Goal: Information Seeking & Learning: Compare options

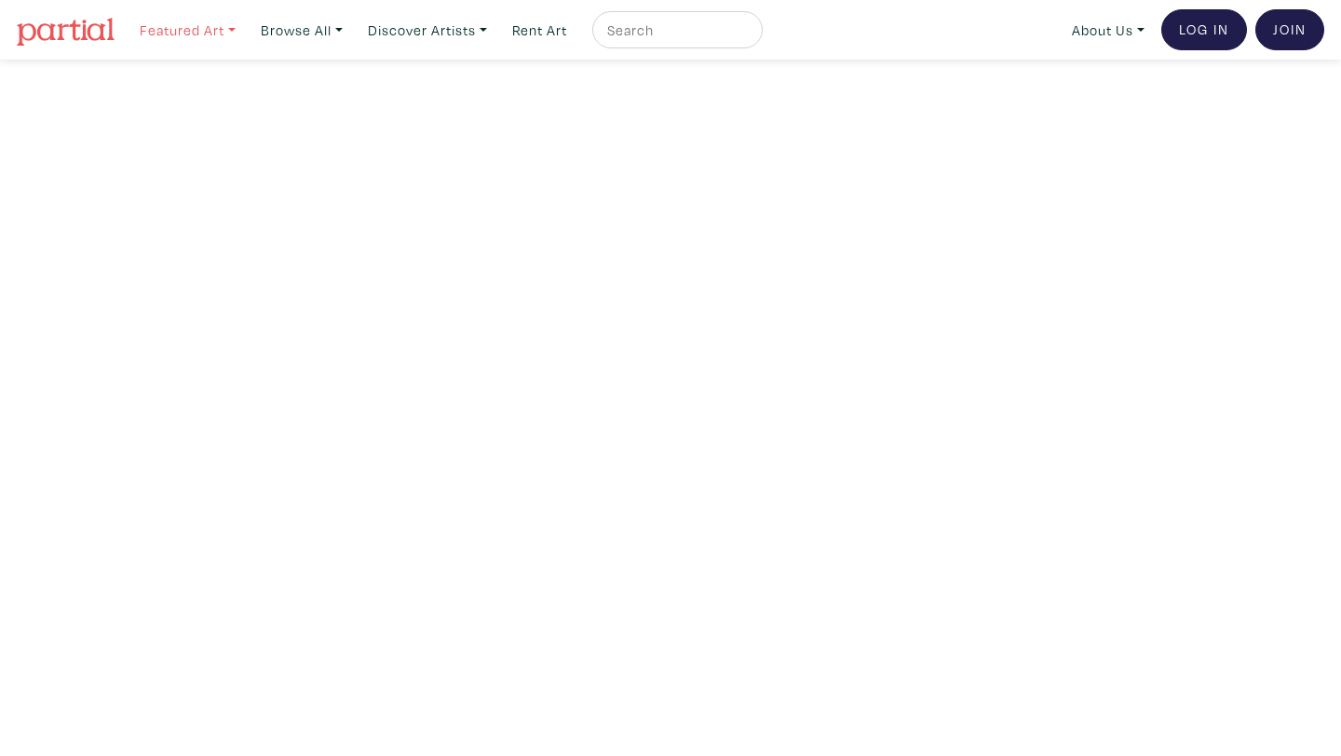
click at [226, 41] on link "Featured Art" at bounding box center [187, 30] width 113 height 38
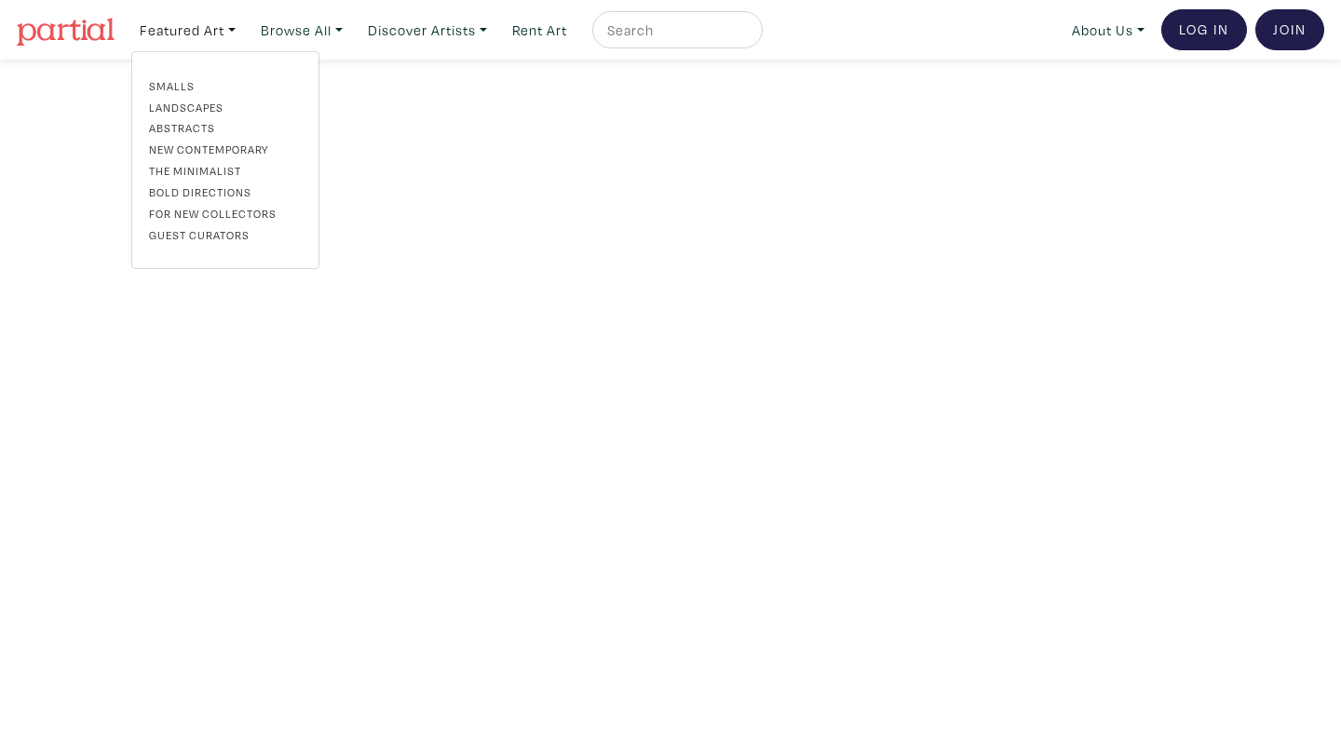
click at [193, 108] on link "Landscapes" at bounding box center [225, 107] width 153 height 17
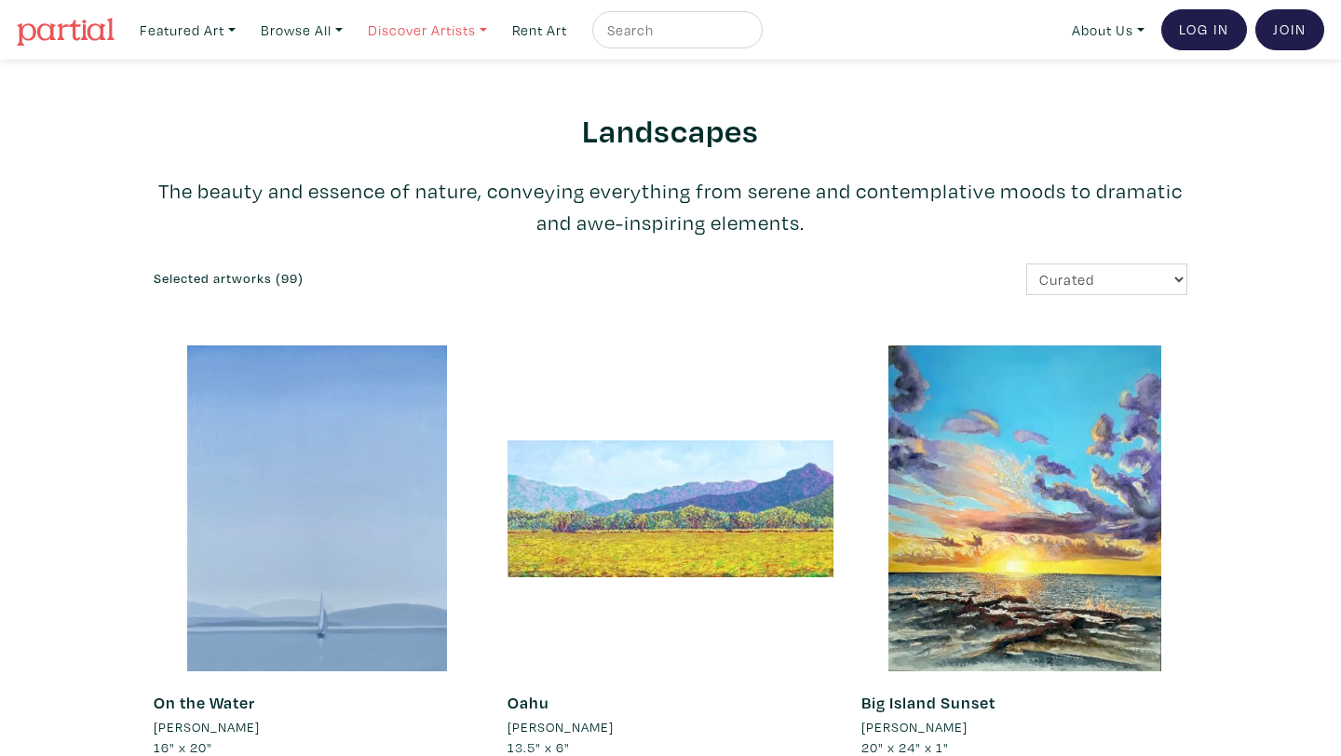
click at [244, 41] on link "Discover Artists" at bounding box center [187, 30] width 113 height 38
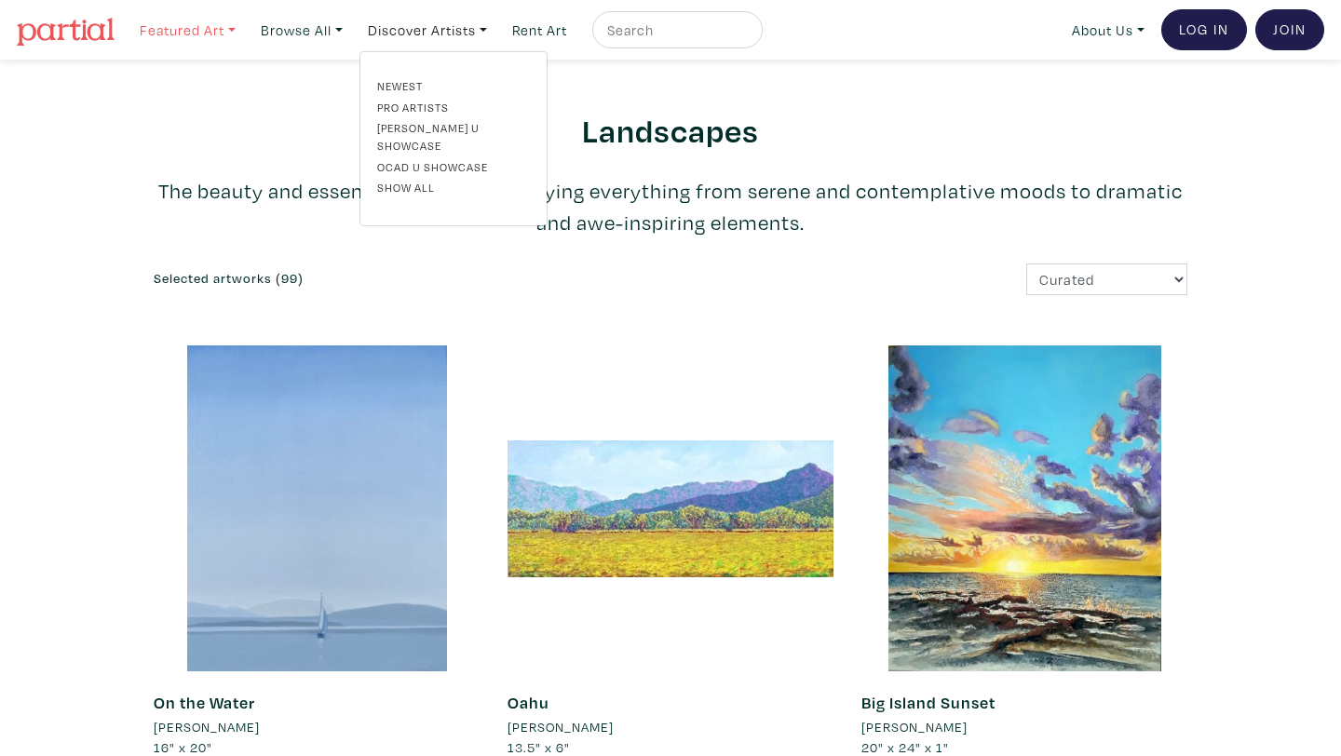
click at [223, 27] on link "Featured Art" at bounding box center [187, 30] width 113 height 38
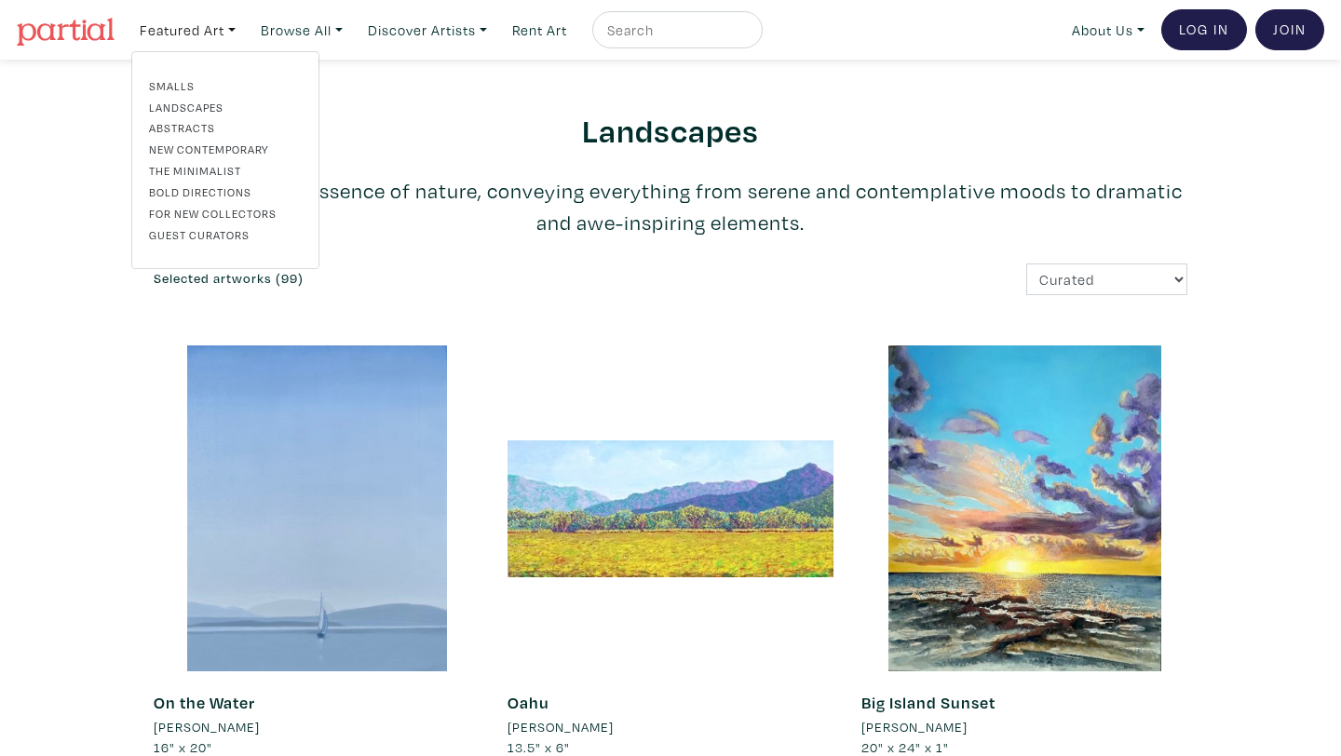
click at [186, 215] on link "For New Collectors" at bounding box center [225, 213] width 153 height 17
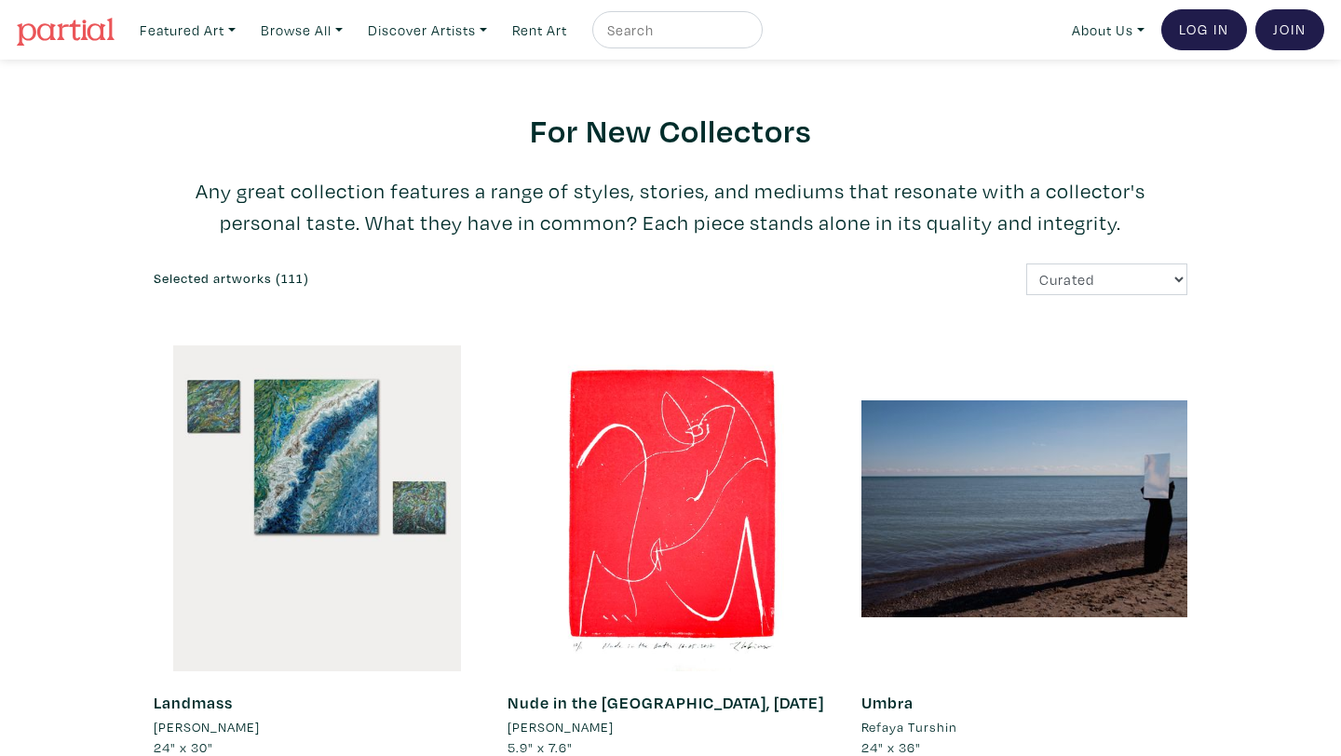
click at [694, 33] on input "text" at bounding box center [675, 30] width 140 height 23
type input "photography"
click at [749, 35] on button "submit" at bounding box center [749, 35] width 0 height 0
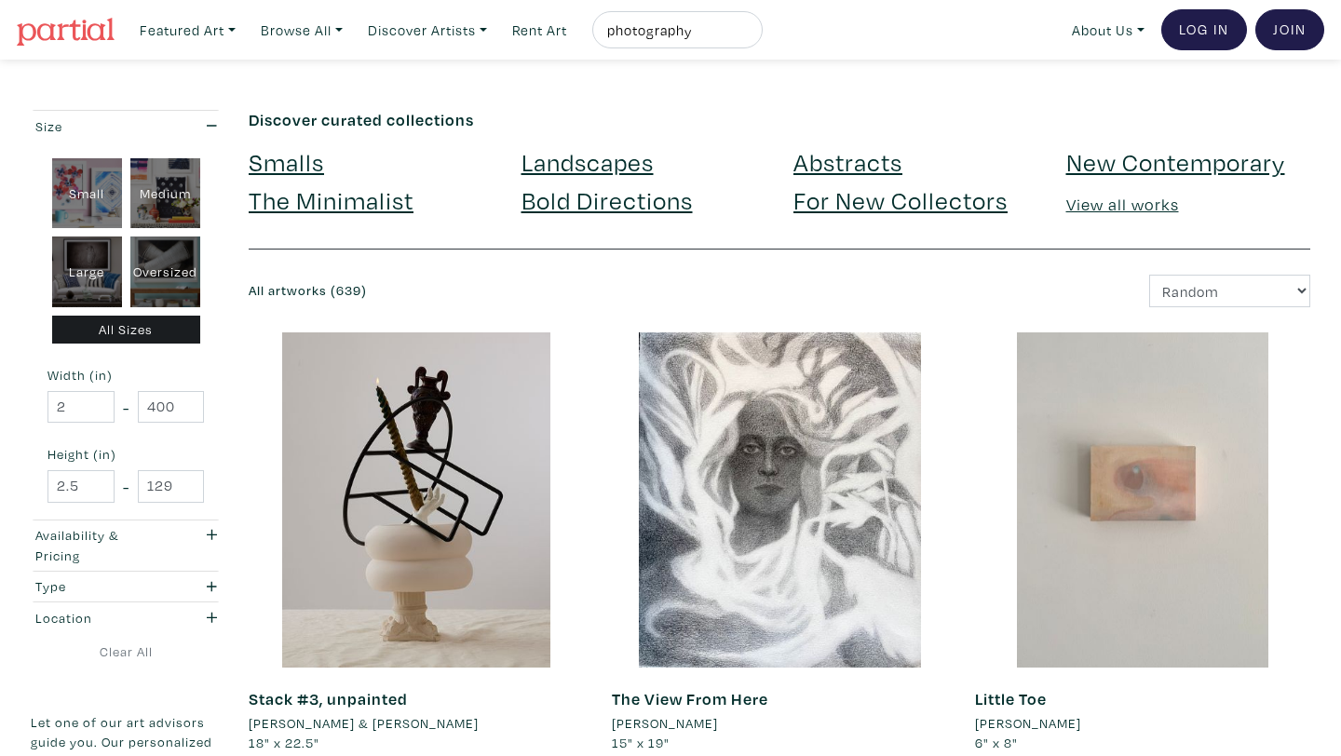
click at [85, 250] on div "Large" at bounding box center [87, 271] width 70 height 71
type input "28"
type input "48"
type input "28"
type input "48"
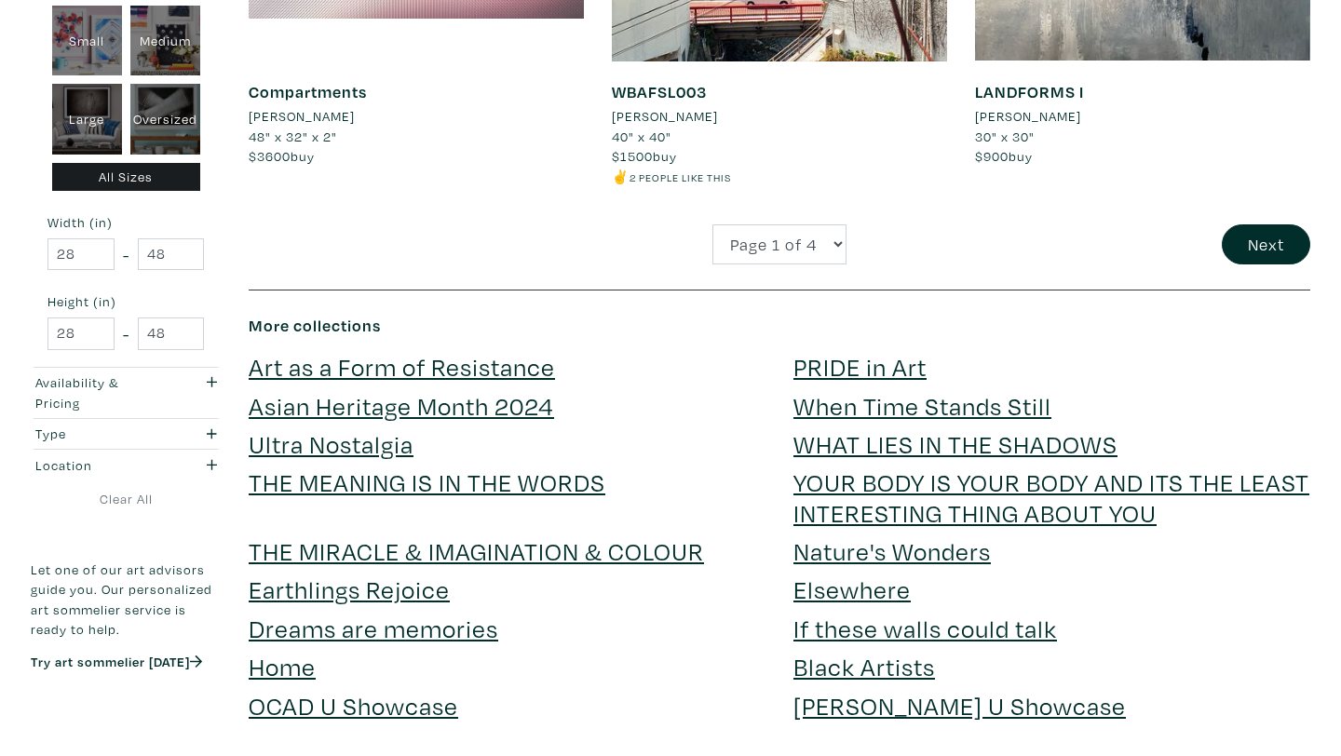
scroll to position [4069, 0]
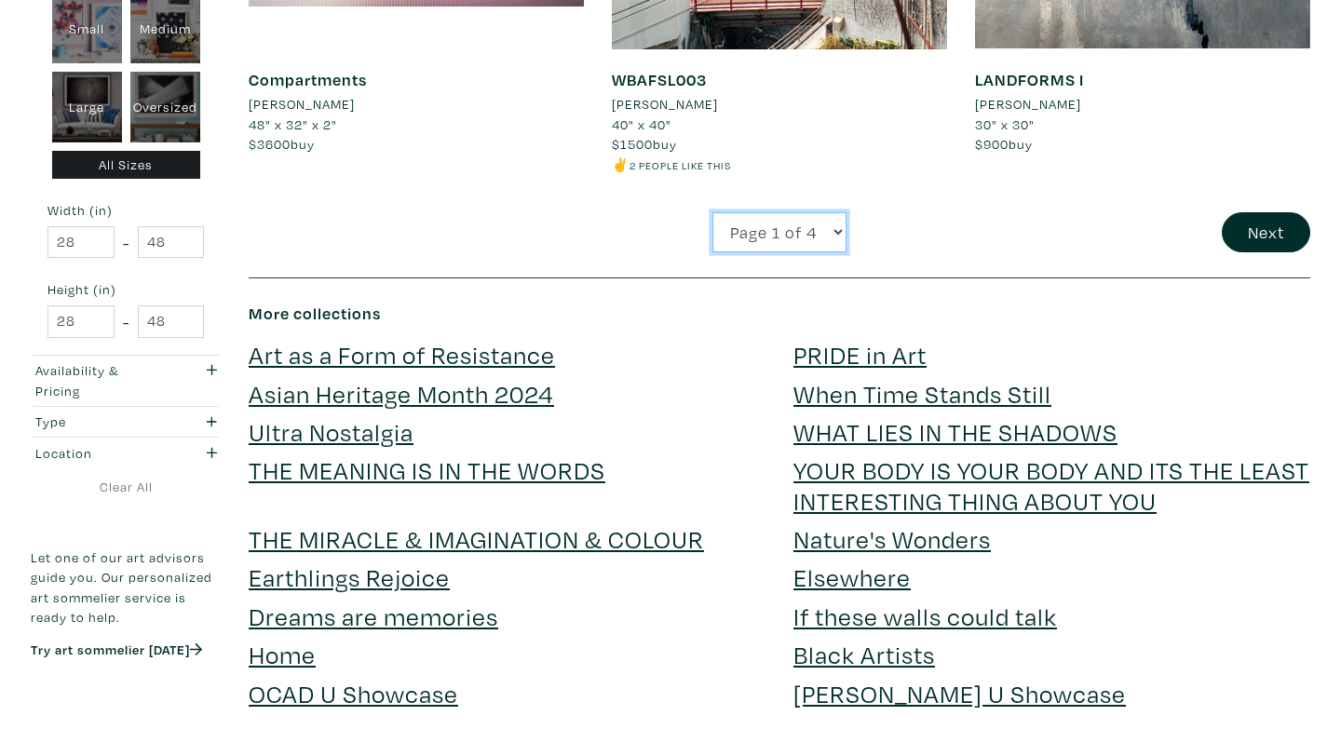
click at [817, 218] on select "Page 1 of 4 Page 2 of 4 Page 3 of 4 Page 4 of 4" at bounding box center [779, 232] width 134 height 40
select select "4"
click at [712, 212] on select "Page 1 of 4 Page 2 of 4 Page 3 of 4 Page 4 of 4" at bounding box center [779, 232] width 134 height 40
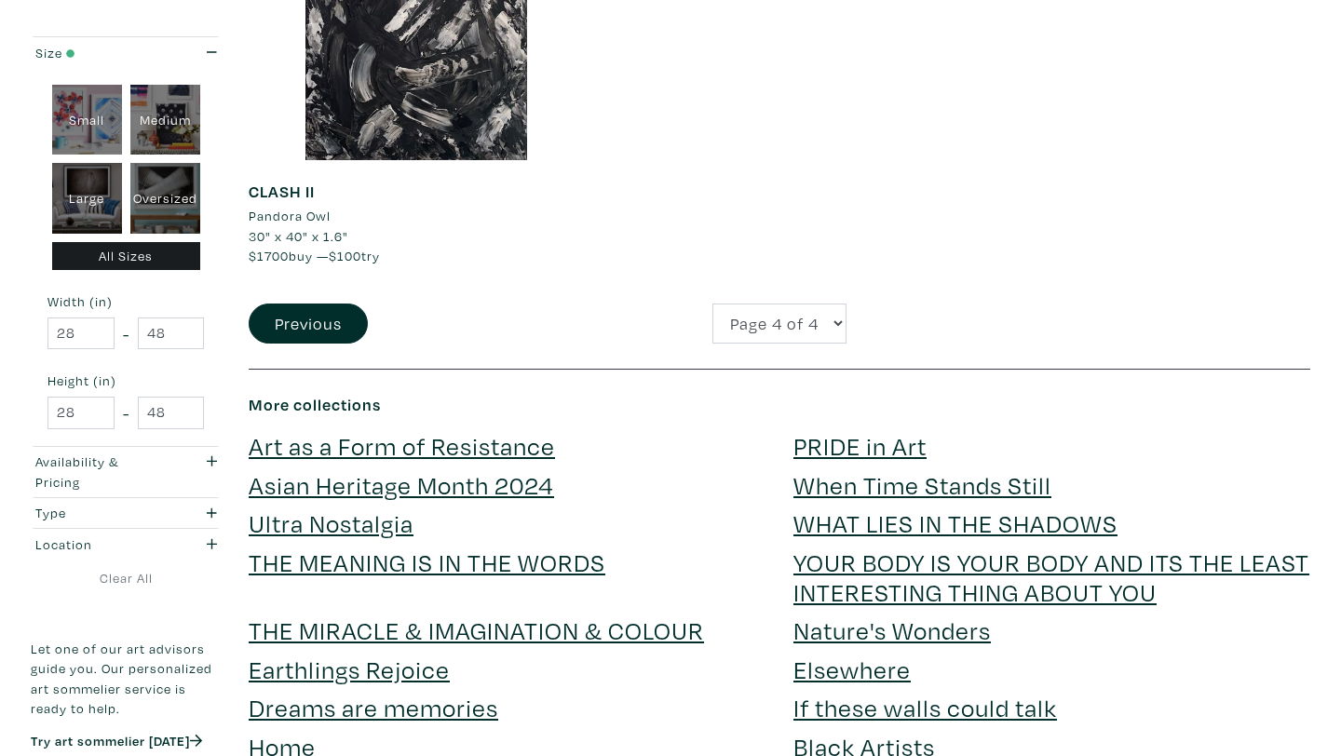
scroll to position [2888, 0]
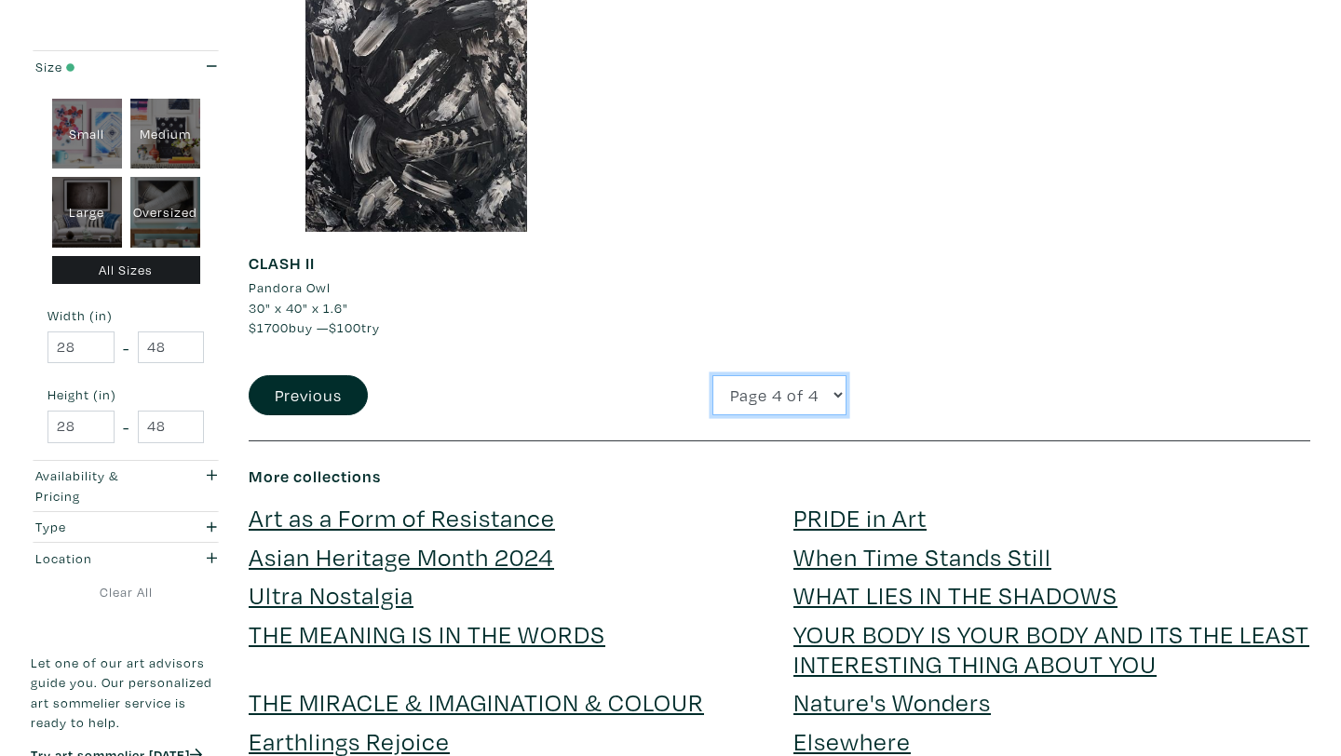
click at [793, 399] on select "Page 1 of 4 Page 2 of 4 Page 3 of 4 Page 4 of 4" at bounding box center [779, 395] width 134 height 40
select select "3"
click at [712, 375] on select "Page 1 of 4 Page 2 of 4 Page 3 of 4 Page 4 of 4" at bounding box center [779, 395] width 134 height 40
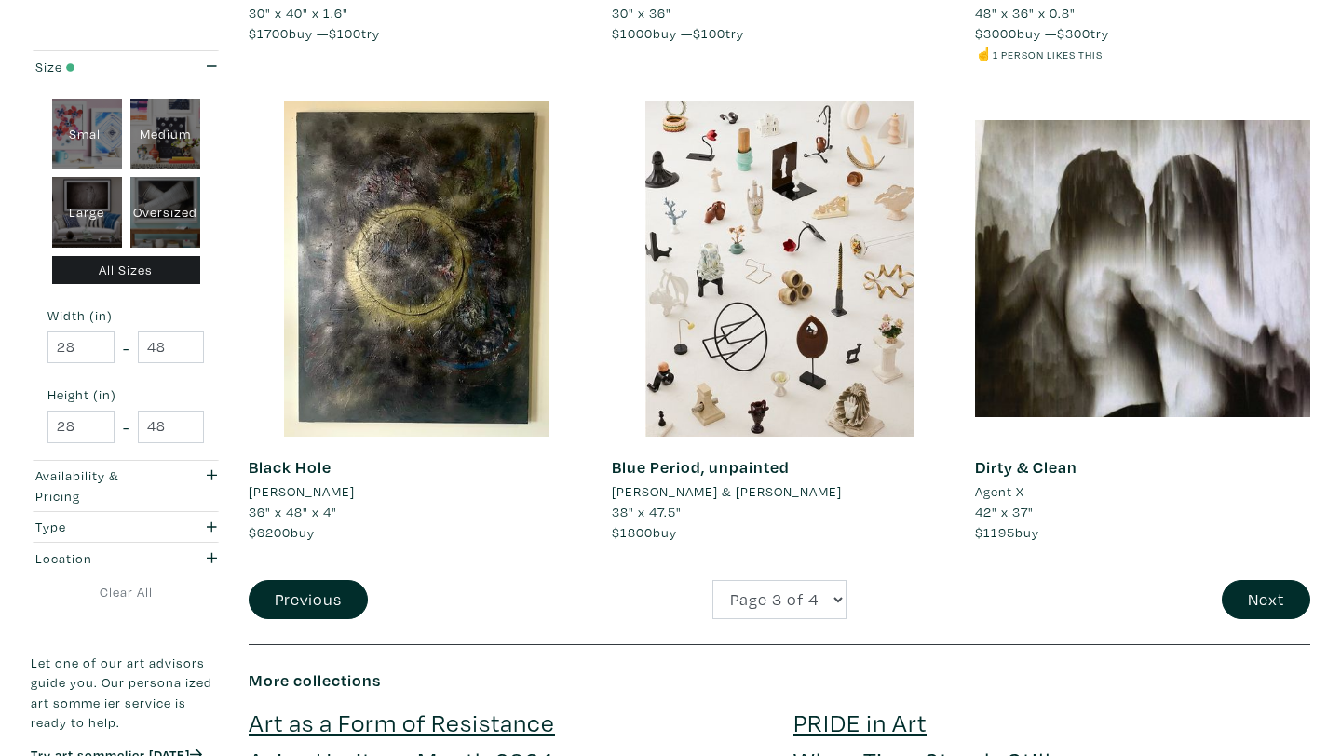
scroll to position [3798, 0]
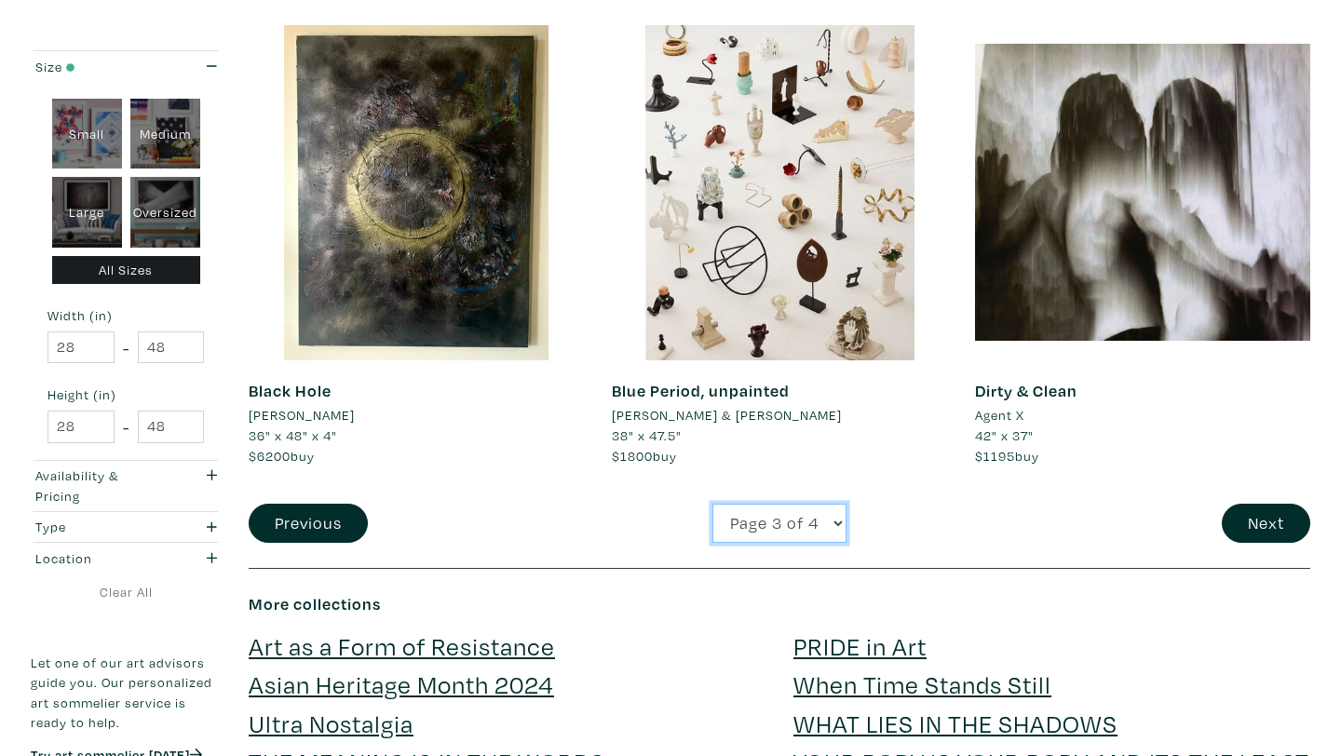
click at [742, 531] on select "Page 1 of 4 Page 2 of 4 Page 3 of 4 Page 4 of 4" at bounding box center [779, 524] width 134 height 40
select select "2"
click at [712, 504] on select "Page 1 of 4 Page 2 of 4 Page 3 of 4 Page 4 of 4" at bounding box center [779, 524] width 134 height 40
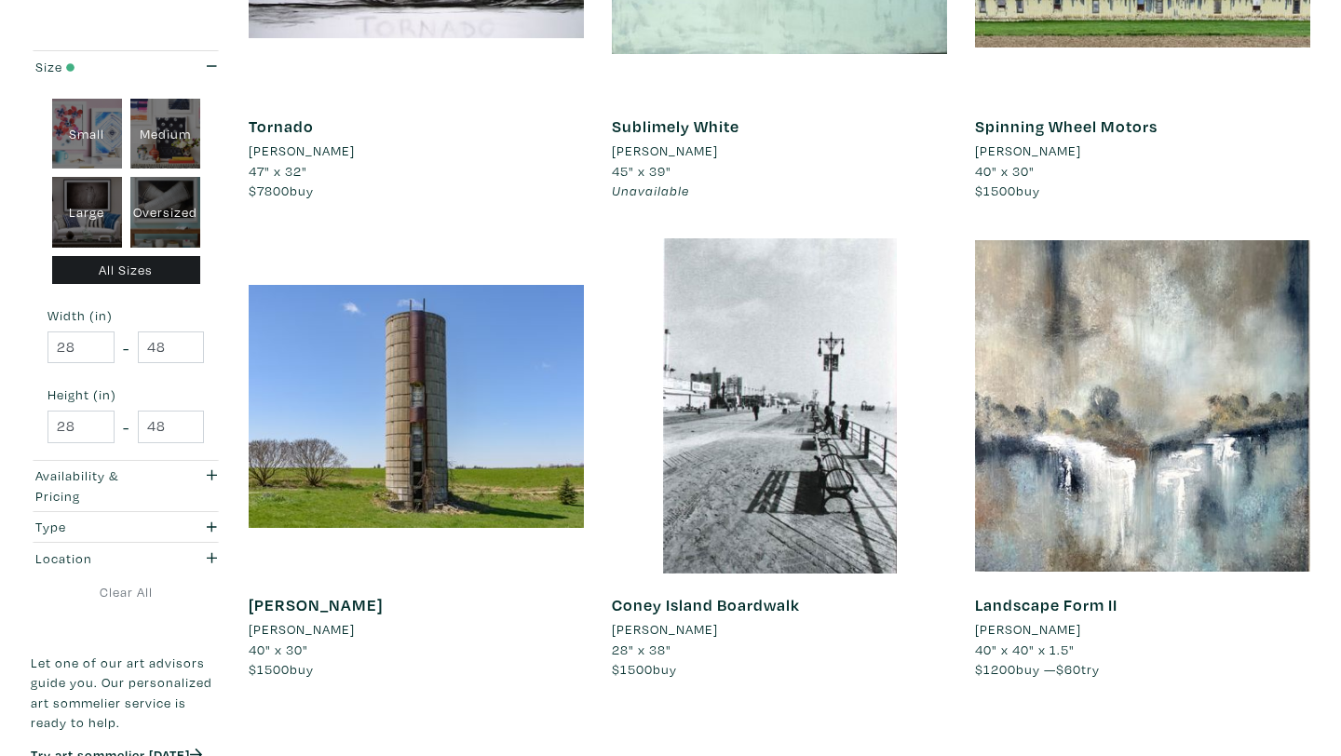
scroll to position [1077, 0]
